Goal: Check status: Check status

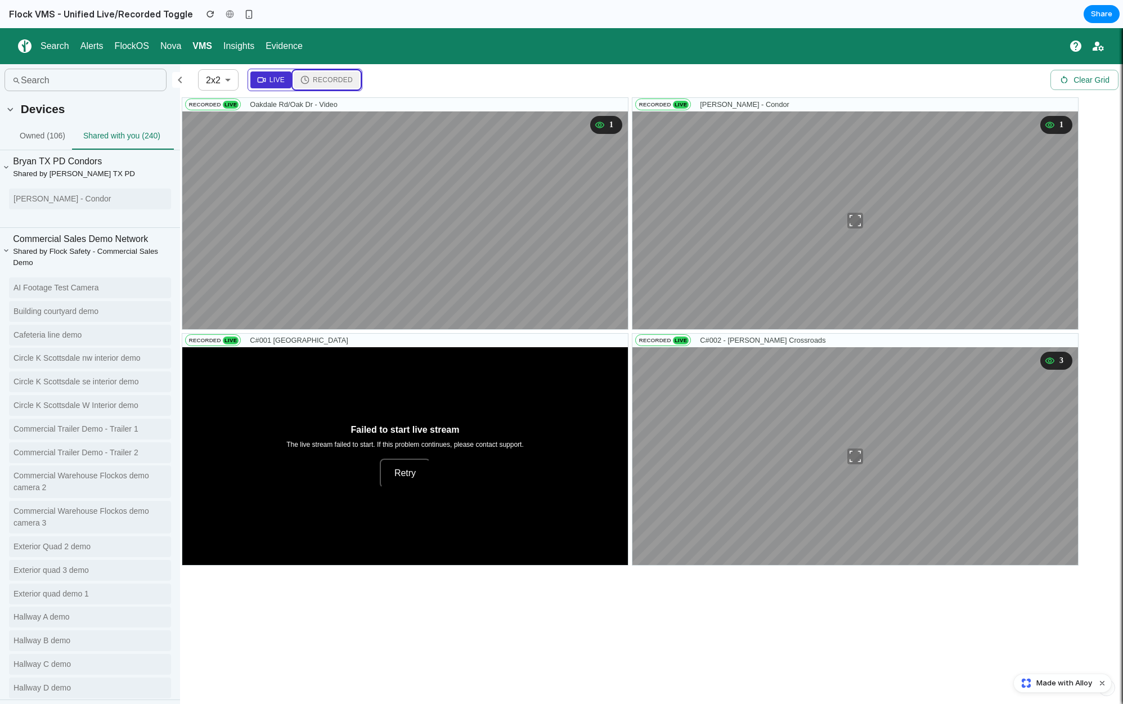
click at [317, 78] on span "Recorded" at bounding box center [333, 80] width 40 height 10
click at [272, 78] on span "Live" at bounding box center [277, 80] width 15 height 10
